Goal: Transaction & Acquisition: Purchase product/service

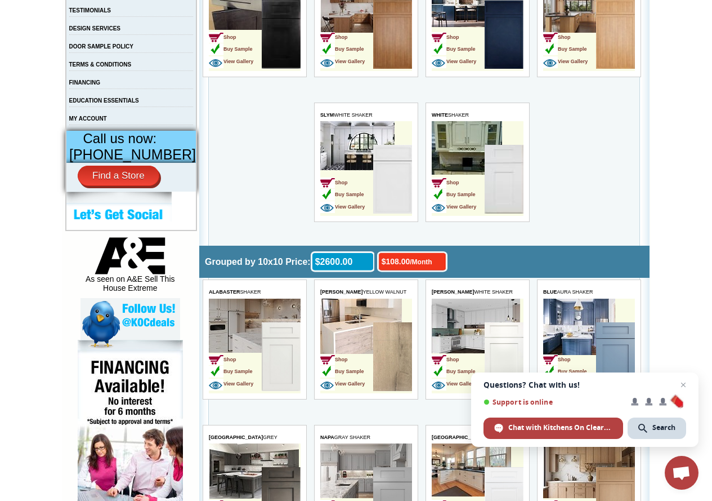
scroll to position [394, 0]
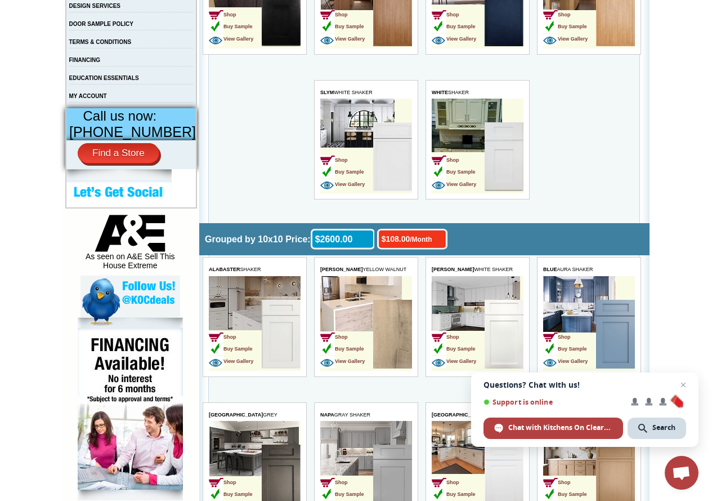
click at [451, 128] on td "Shop Buy Sample View Gallery" at bounding box center [458, 157] width 53 height 71
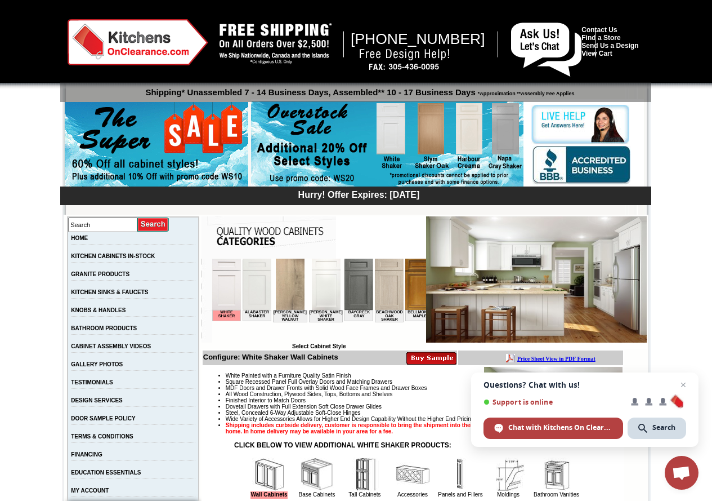
click at [452, 277] on img at bounding box center [536, 279] width 221 height 126
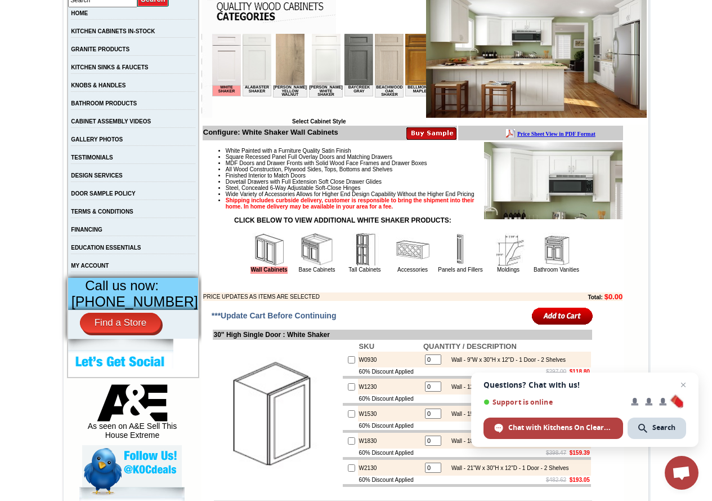
scroll to position [225, 0]
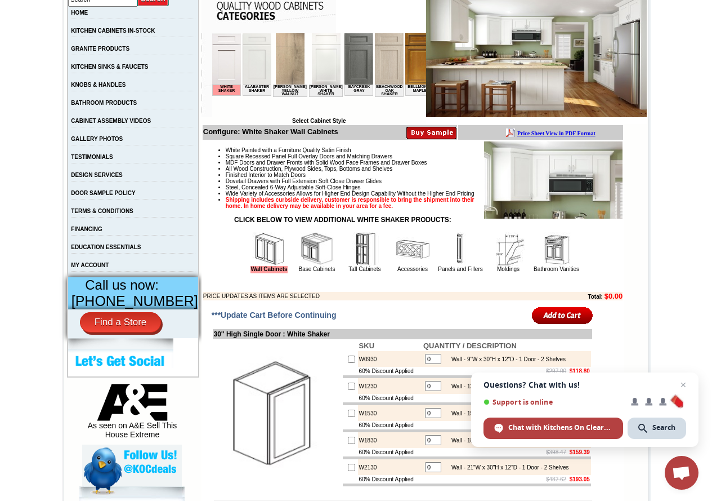
click at [549, 202] on img at bounding box center [553, 179] width 139 height 77
click at [683, 383] on span "Close chat" at bounding box center [684, 385] width 14 height 14
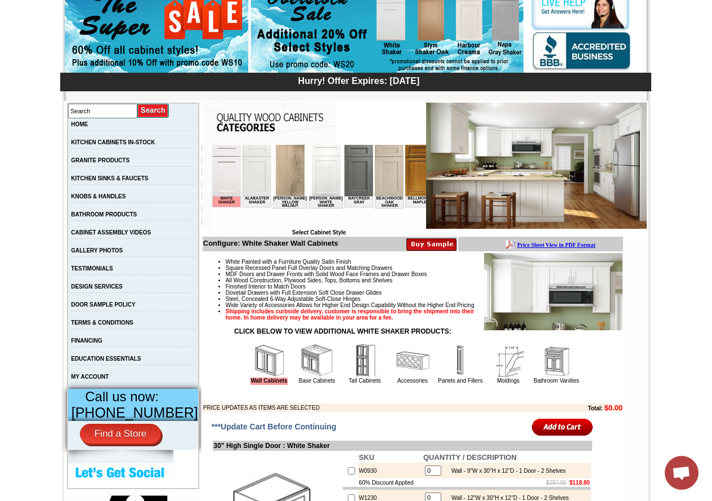
scroll to position [113, 0]
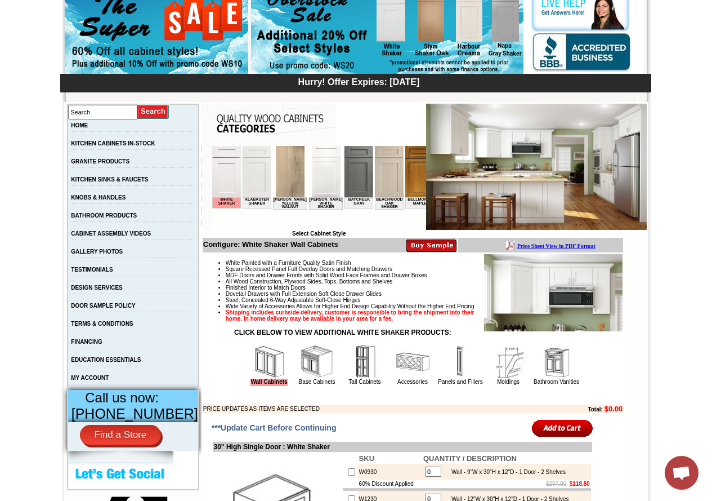
click at [509, 170] on img at bounding box center [536, 167] width 221 height 126
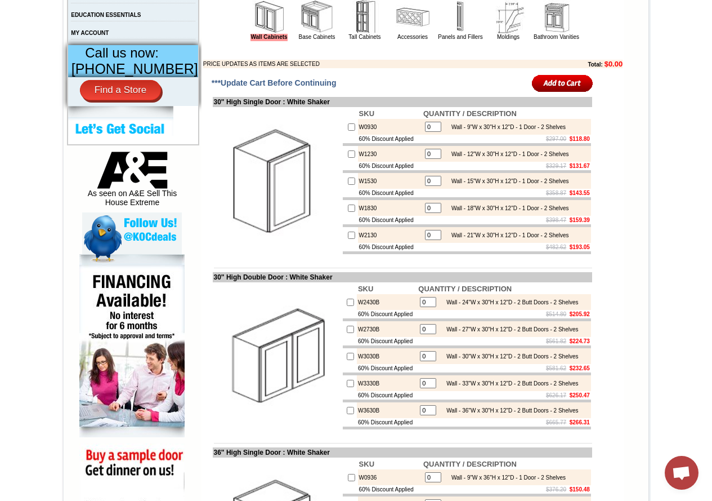
scroll to position [507, 0]
